Goal: Navigation & Orientation: Find specific page/section

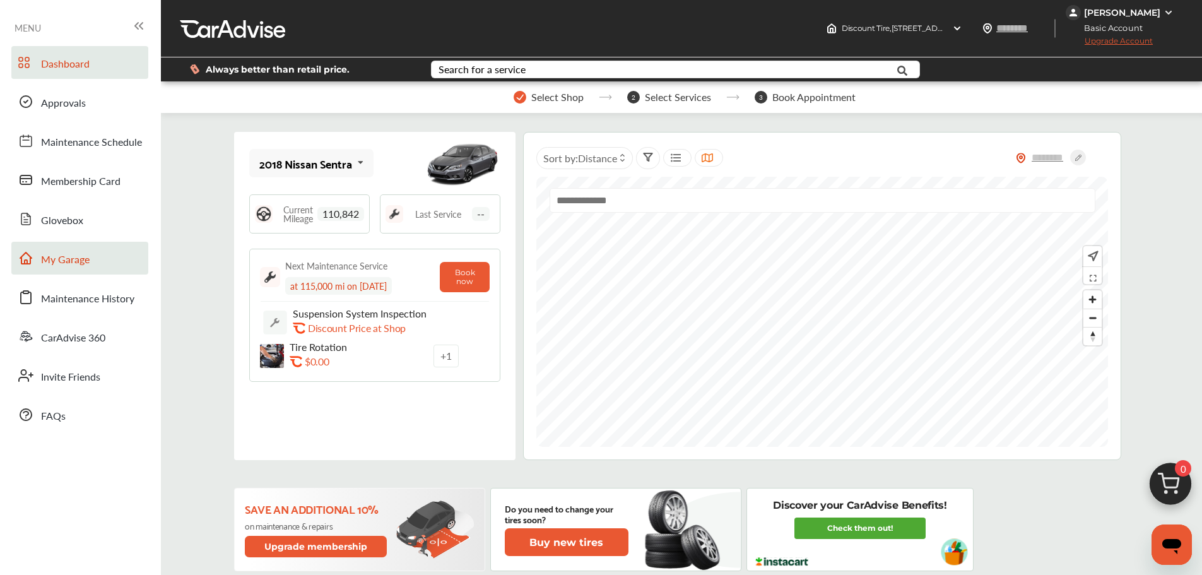
drag, startPoint x: 85, startPoint y: 263, endPoint x: 102, endPoint y: 244, distance: 25.9
click at [85, 263] on span "My Garage" at bounding box center [65, 260] width 49 height 16
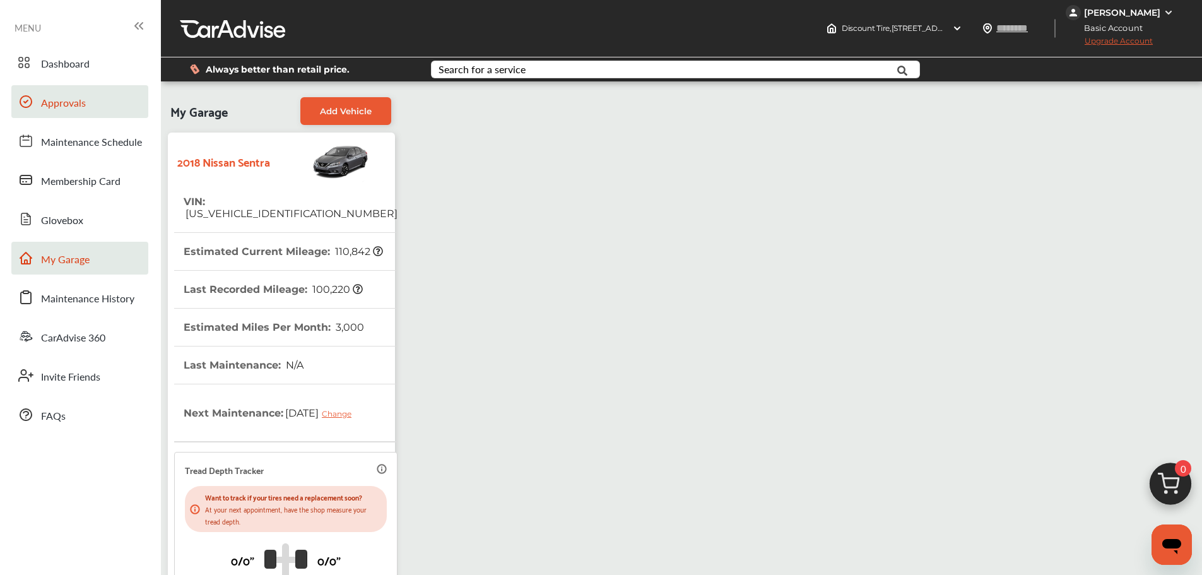
click at [98, 107] on link "Approvals" at bounding box center [79, 101] width 137 height 33
